Goal: Information Seeking & Learning: Learn about a topic

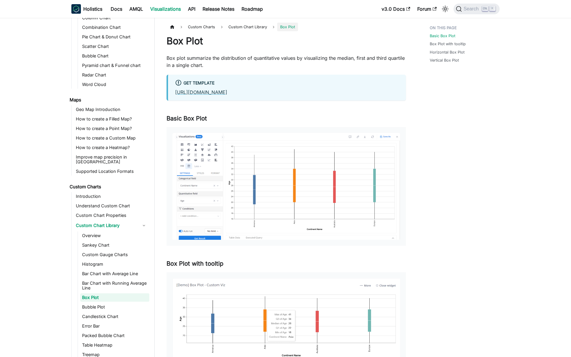
scroll to position [180, 0]
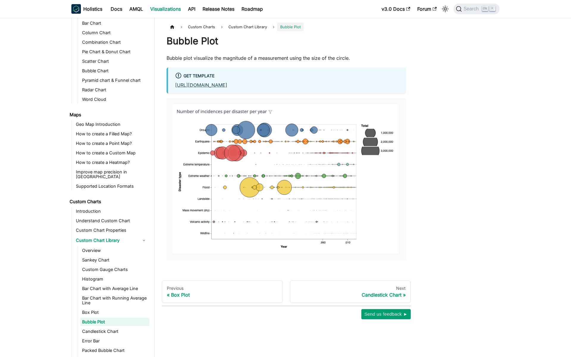
scroll to position [189, 0]
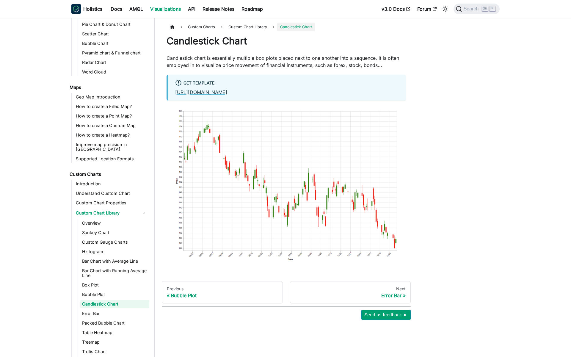
scroll to position [199, 0]
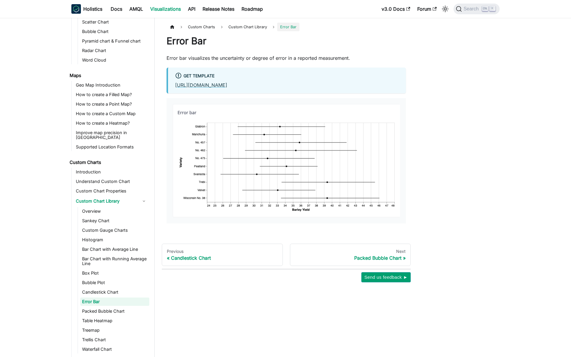
scroll to position [208, 0]
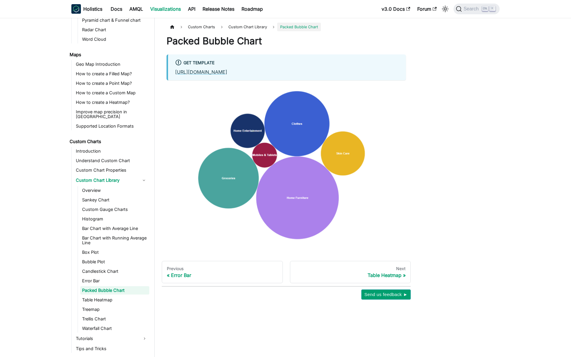
scroll to position [218, 0]
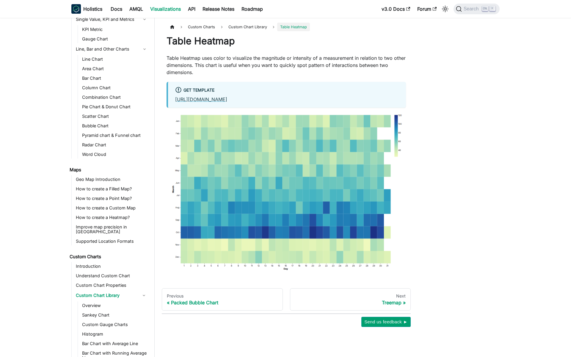
scroll to position [227, 0]
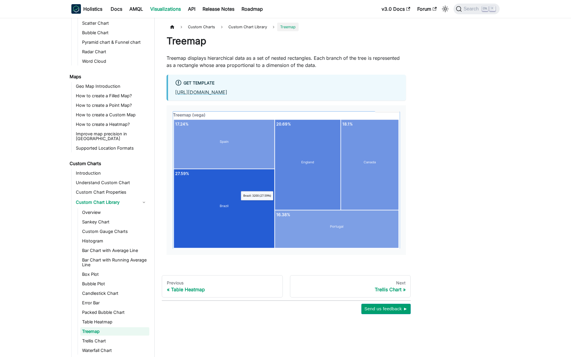
scroll to position [237, 0]
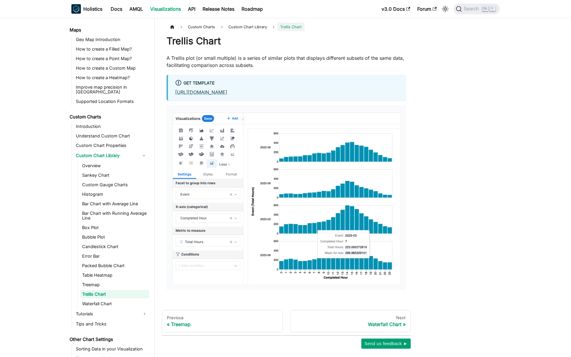
scroll to position [246, 0]
